Goal: Book appointment/travel/reservation

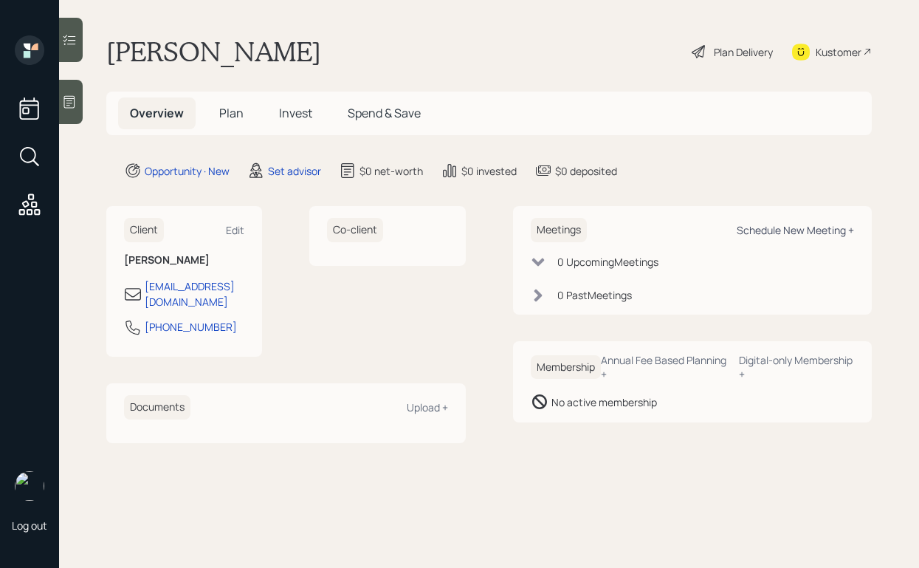
click at [746, 227] on div "Schedule New Meeting +" at bounding box center [795, 230] width 117 height 14
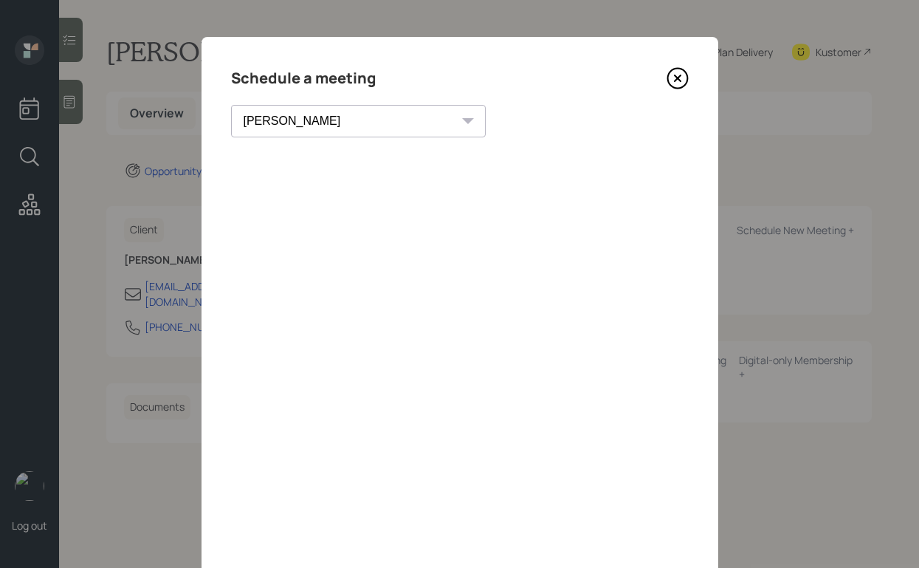
click at [314, 123] on select "[PERSON_NAME] [PERSON_NAME] [PERSON_NAME] [PERSON_NAME] [PERSON_NAME] [PERSON_N…" at bounding box center [358, 121] width 255 height 32
select select "b1d8ea90-abcc-42aa-86cc-4f33a132aacc"
click at [231, 105] on select "[PERSON_NAME] [PERSON_NAME] [PERSON_NAME] [PERSON_NAME] [PERSON_NAME] [PERSON_N…" at bounding box center [358, 121] width 255 height 32
click at [478, 118] on div "Choose my own meeting type" at bounding box center [540, 121] width 124 height 28
click at [679, 87] on icon at bounding box center [677, 79] width 20 height 20
